Goal: Navigation & Orientation: Find specific page/section

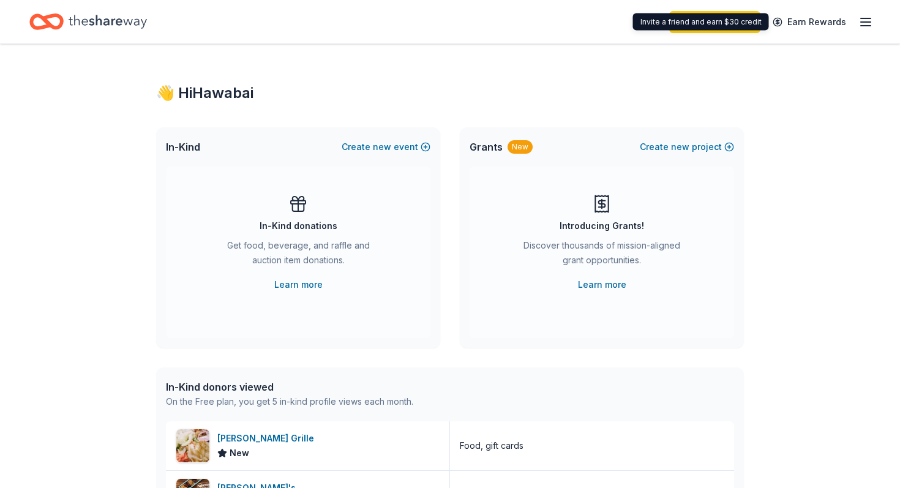
click at [728, 24] on div "Invite a friend and earn $30 credit Invite a friend and earn $30 credit" at bounding box center [701, 21] width 136 height 17
click at [862, 20] on icon "button" at bounding box center [866, 22] width 15 height 15
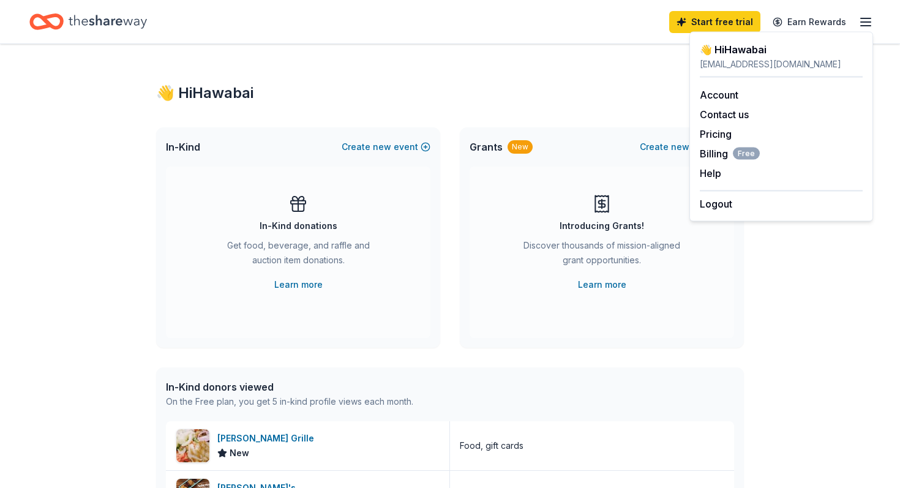
click at [591, 131] on div "Grants New Create new project" at bounding box center [602, 146] width 284 height 39
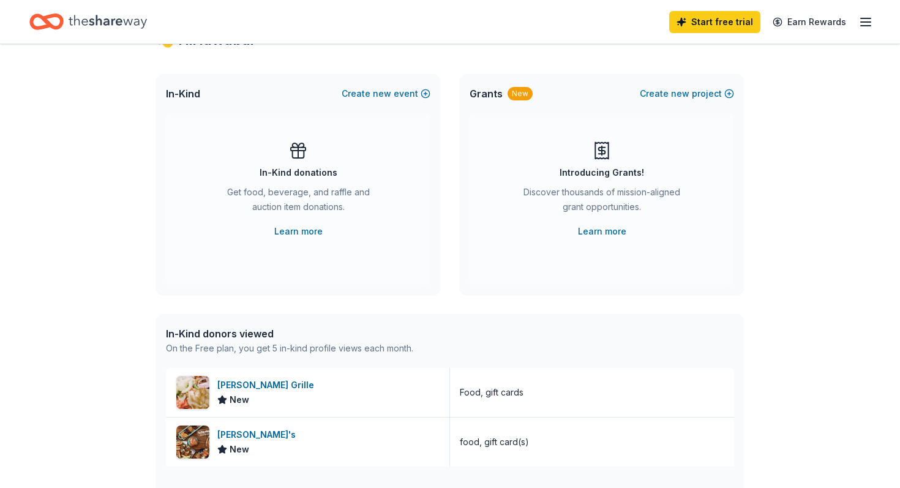
scroll to position [104, 0]
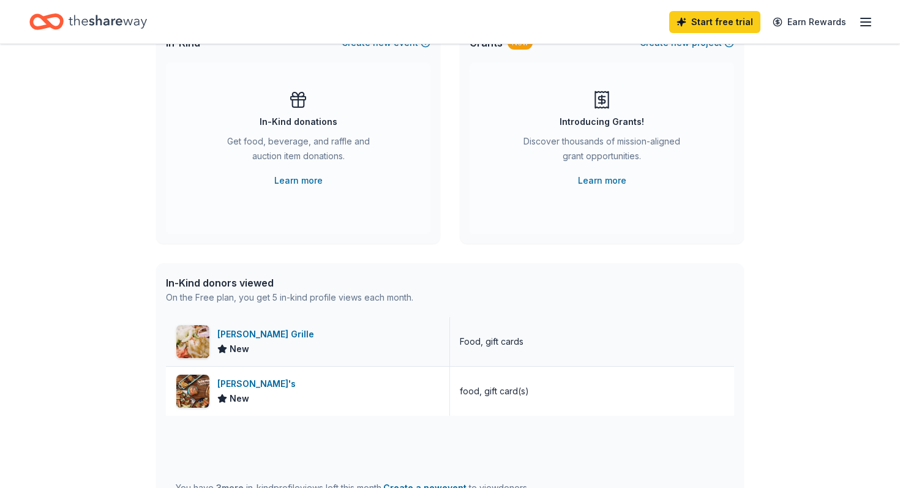
click at [245, 340] on div "Hudson Grille" at bounding box center [268, 334] width 102 height 15
click at [72, 28] on icon "Home" at bounding box center [108, 21] width 78 height 25
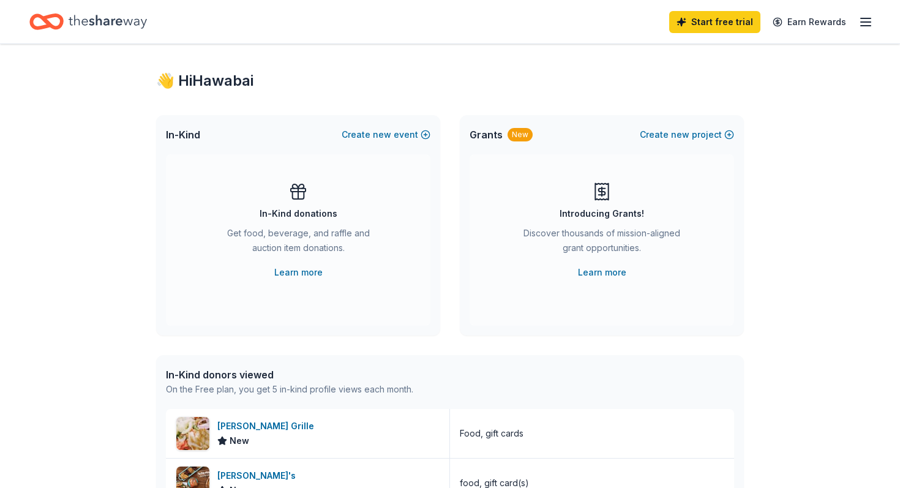
scroll to position [23, 0]
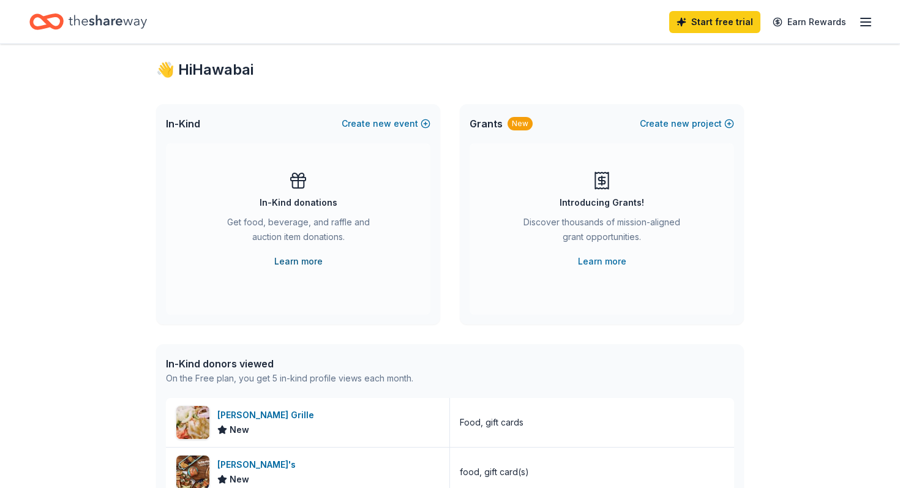
click at [295, 266] on link "Learn more" at bounding box center [298, 261] width 48 height 15
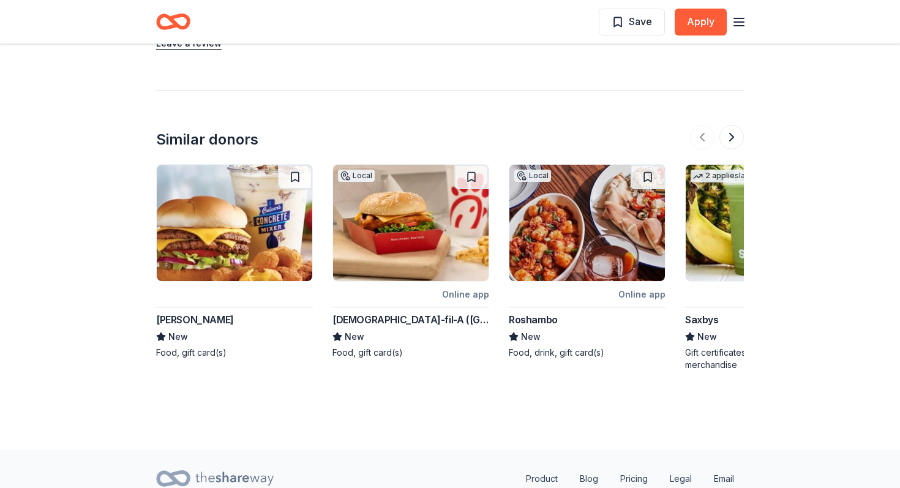
scroll to position [1127, 0]
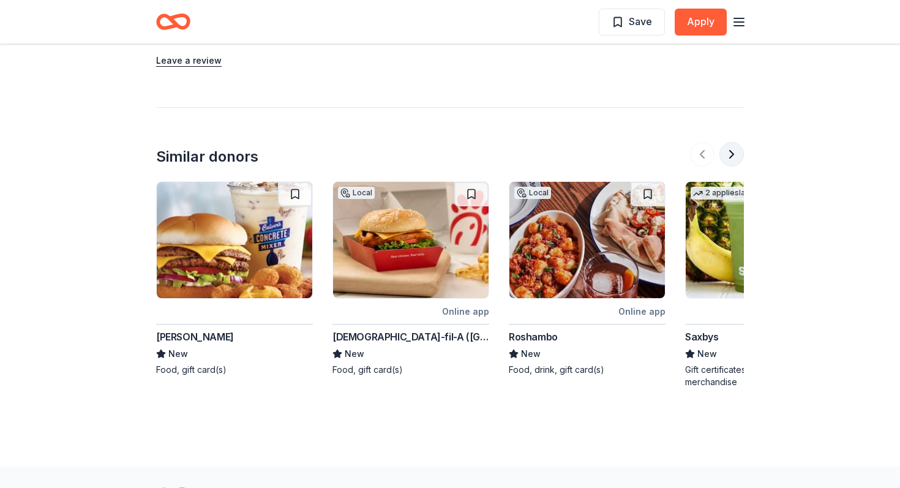
click at [732, 142] on button at bounding box center [732, 154] width 24 height 24
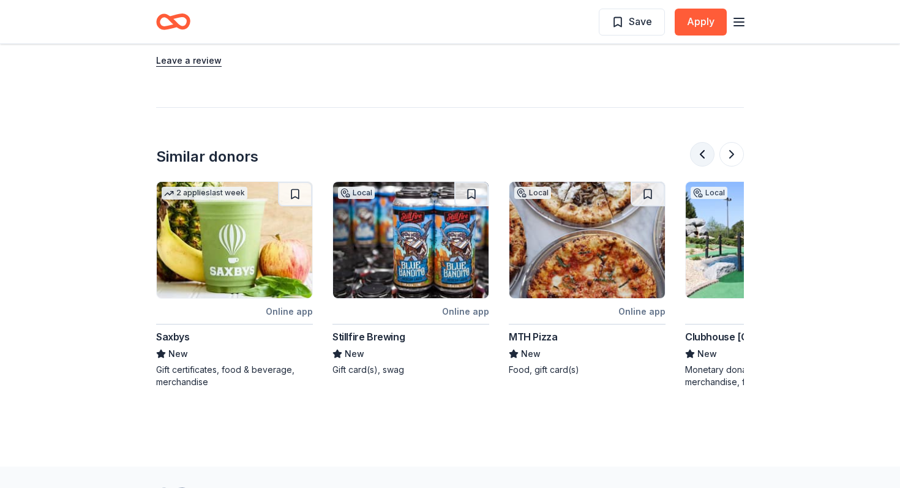
click at [703, 142] on button at bounding box center [702, 154] width 24 height 24
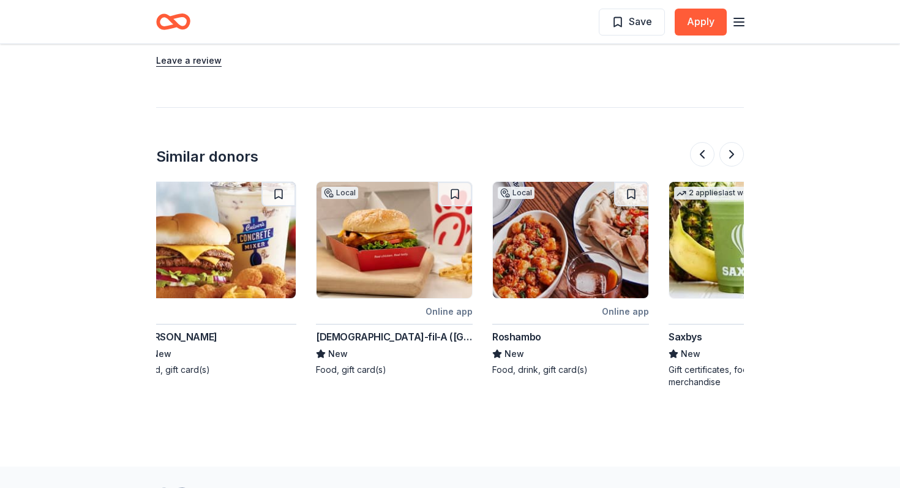
scroll to position [0, 35]
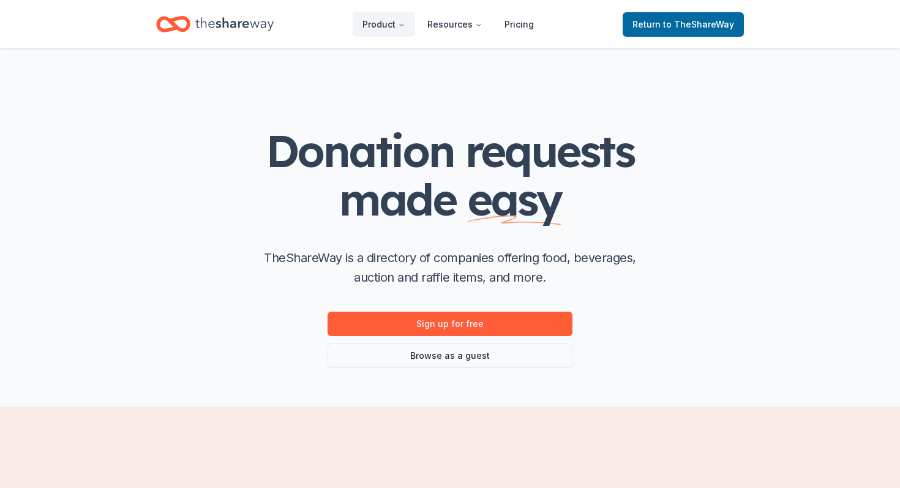
scroll to position [1, 0]
click at [485, 348] on link "Browse as a guest" at bounding box center [450, 355] width 245 height 24
click at [468, 363] on link "Browse as a guest" at bounding box center [450, 355] width 245 height 24
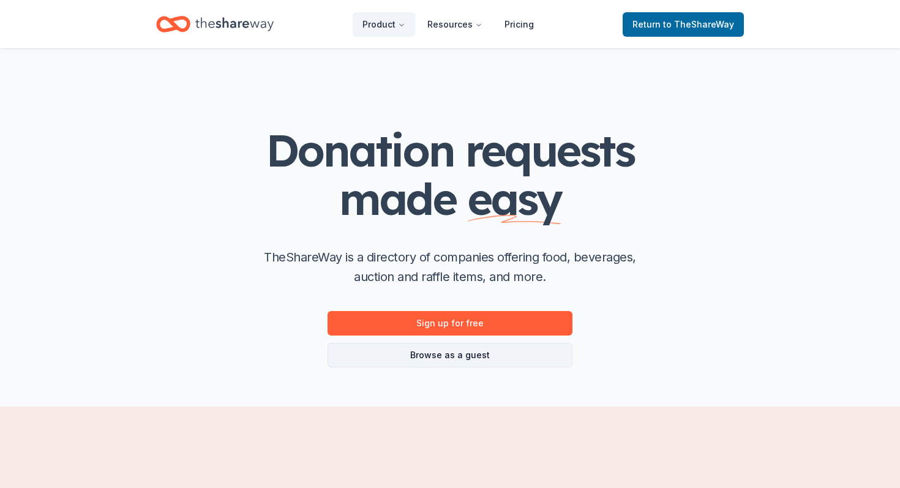
click at [468, 363] on link "Browse as a guest" at bounding box center [450, 355] width 245 height 24
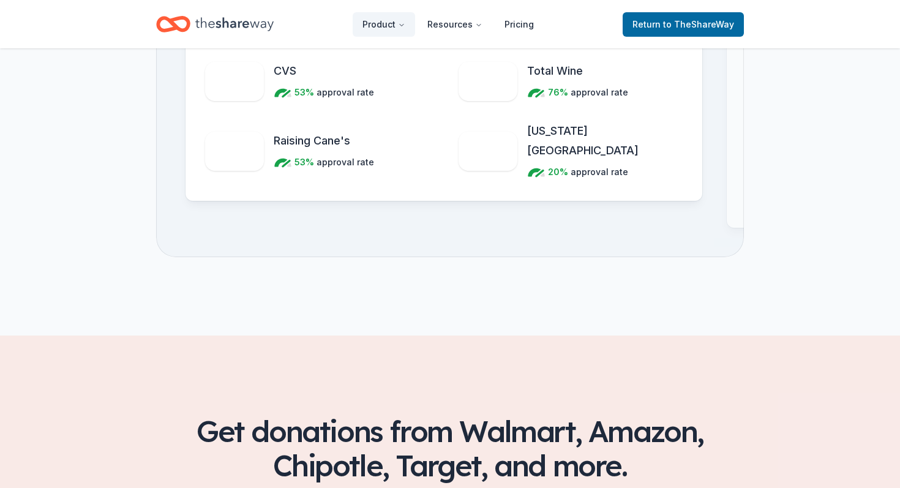
scroll to position [1390, 0]
